Goal: Information Seeking & Learning: Learn about a topic

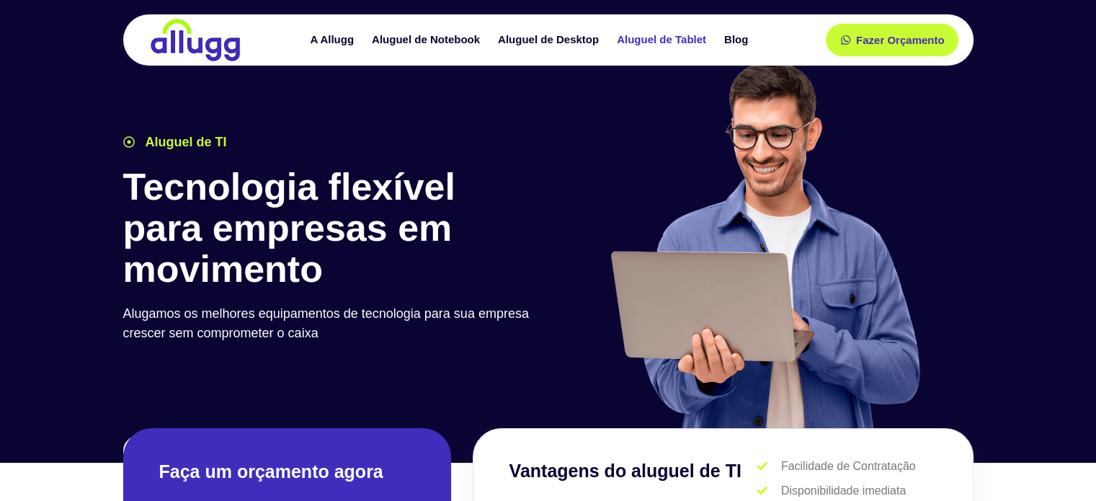
click at [651, 45] on link "Aluguel de Tablet" at bounding box center [662, 39] width 107 height 25
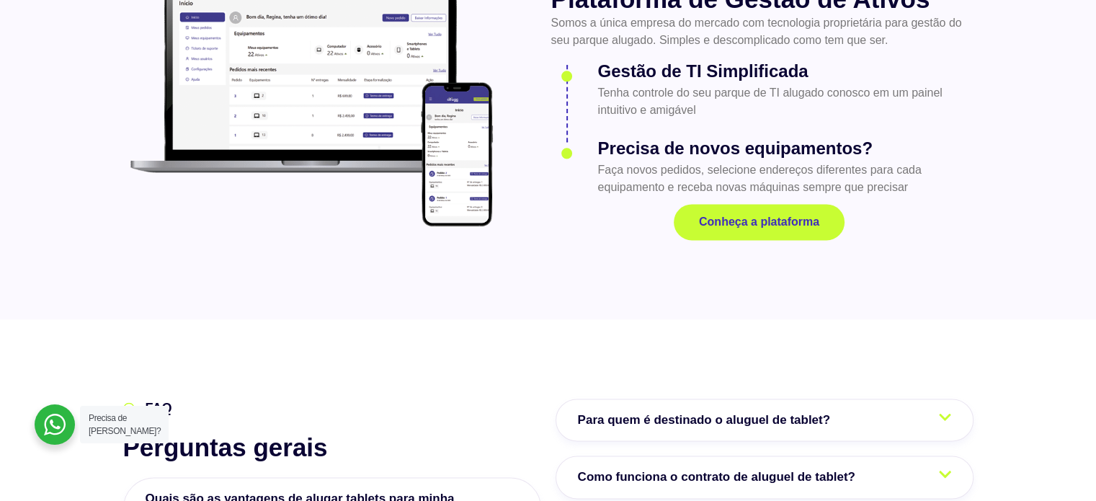
scroll to position [1873, 0]
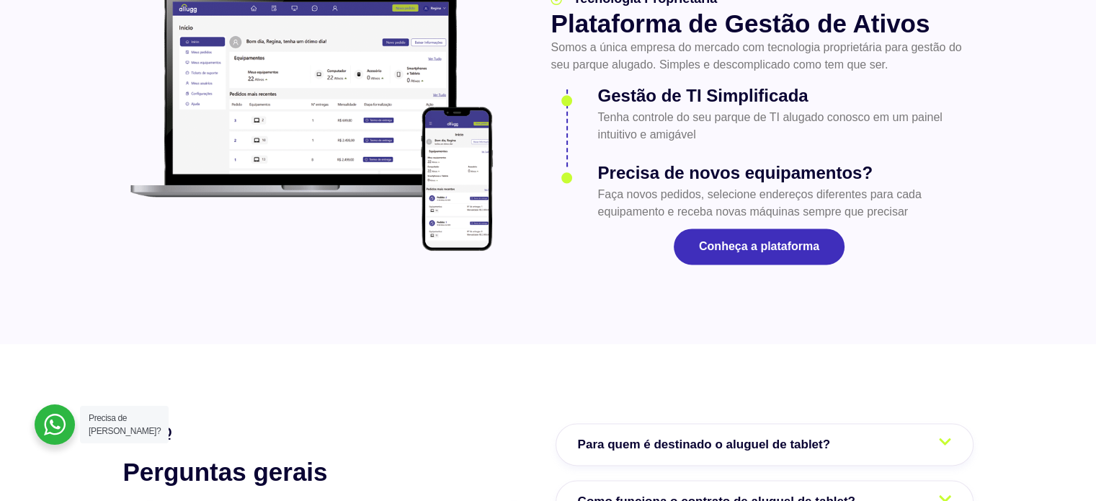
click at [774, 236] on link "Conheça a plataforma" at bounding box center [759, 246] width 171 height 36
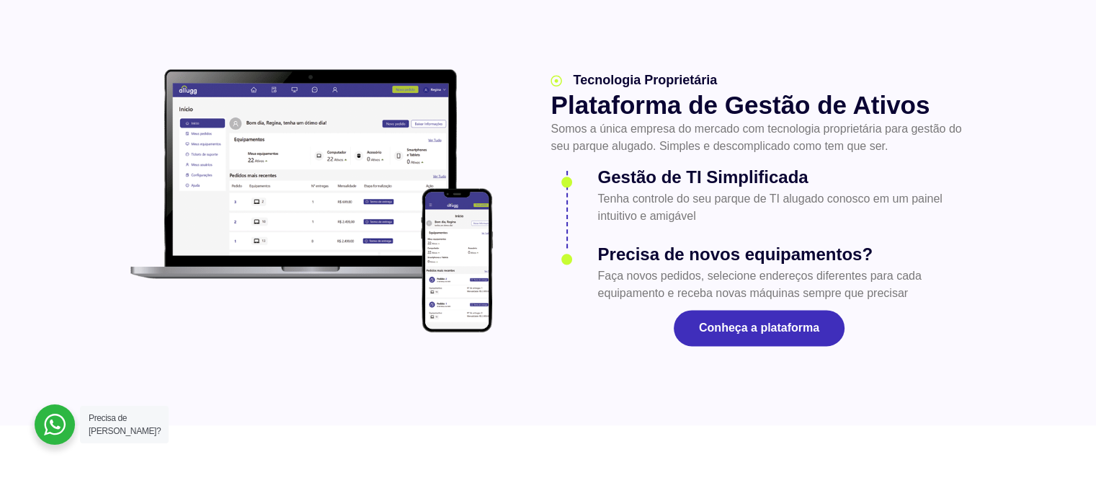
scroll to position [1801, 0]
